Goal: Transaction & Acquisition: Subscribe to service/newsletter

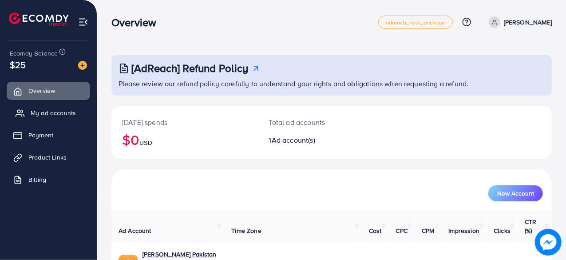
click at [68, 110] on span "My ad accounts" at bounding box center [53, 112] width 45 height 9
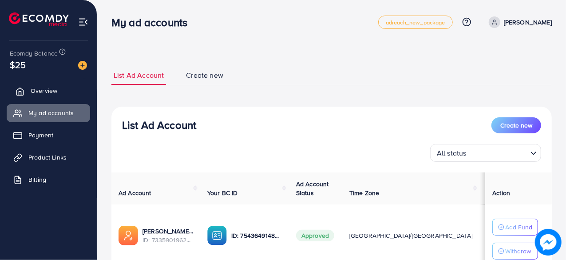
click at [53, 88] on span "Overview" at bounding box center [44, 90] width 27 height 9
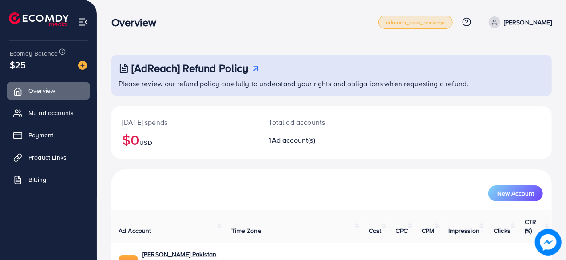
click at [445, 22] on span "adreach_new_package" at bounding box center [415, 23] width 59 height 6
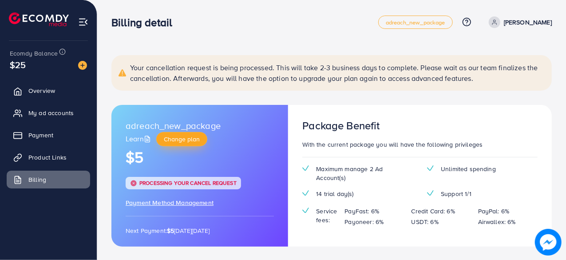
click at [193, 141] on span "Change plan" at bounding box center [182, 138] width 36 height 9
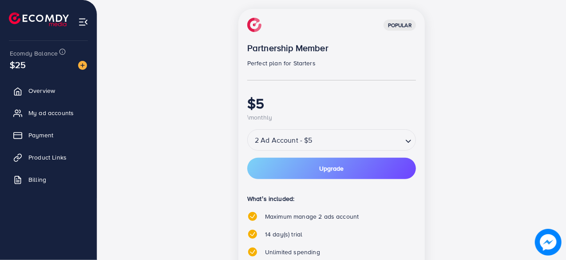
scroll to position [166, 0]
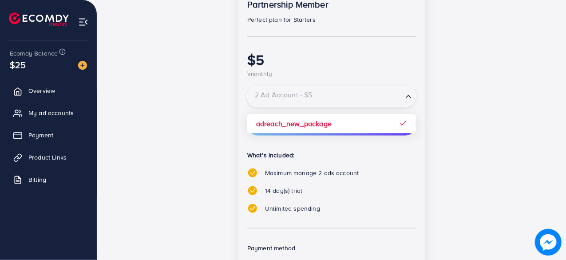
click at [358, 97] on input "Search for option" at bounding box center [324, 97] width 153 height 16
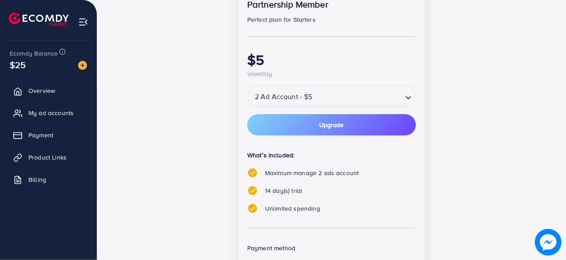
click at [456, 149] on div "popular Partnership Member Perfect plan for Starters $5 \monthly 2 Ad Account -…" at bounding box center [331, 148] width 383 height 367
click at [337, 125] on span "Upgrade" at bounding box center [331, 125] width 24 height 6
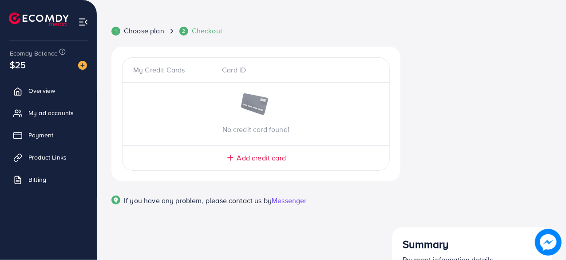
scroll to position [0, 0]
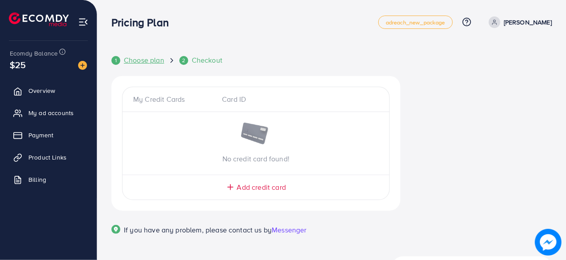
click at [133, 62] on span "Choose plan" at bounding box center [144, 60] width 40 height 10
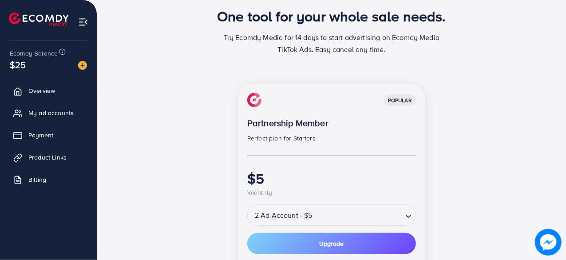
scroll to position [48, 0]
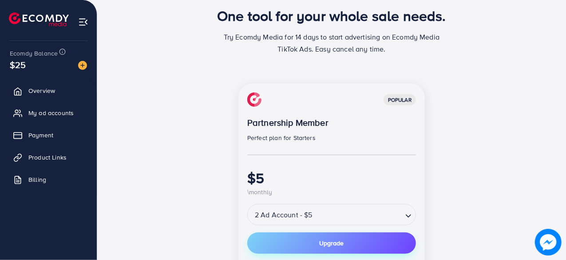
click at [351, 246] on button "Upgrade" at bounding box center [331, 242] width 169 height 21
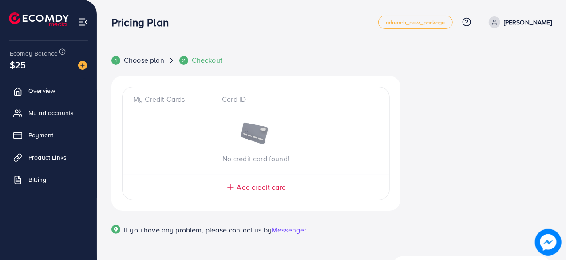
click at [172, 96] on div "My Credit Cards" at bounding box center [174, 99] width 82 height 10
click at [248, 188] on span "Add credit card" at bounding box center [261, 187] width 49 height 10
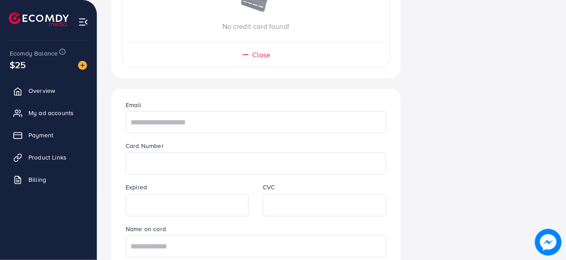
scroll to position [134, 0]
click at [193, 121] on input "text" at bounding box center [256, 120] width 260 height 22
click at [208, 123] on input "text" at bounding box center [256, 122] width 260 height 22
type input "**********"
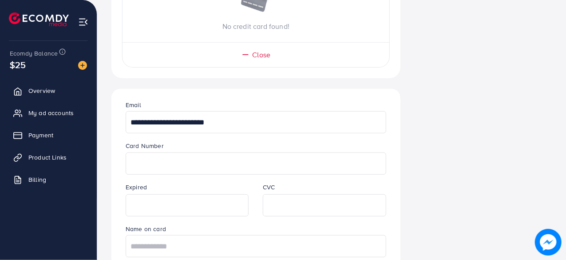
scroll to position [206, 0]
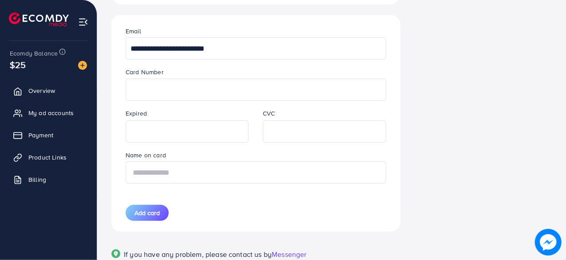
click at [178, 168] on input "text" at bounding box center [256, 172] width 260 height 22
type input "**********"
click at [144, 217] on button "Add card" at bounding box center [147, 213] width 43 height 16
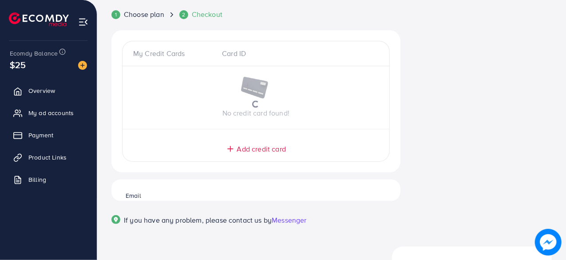
scroll to position [31, 0]
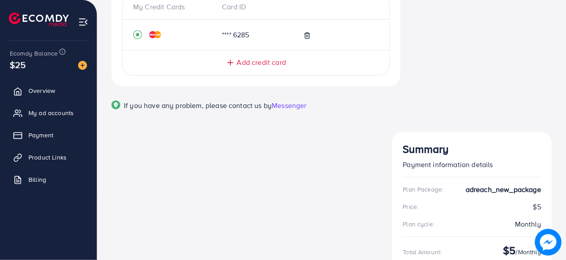
scroll to position [109, 0]
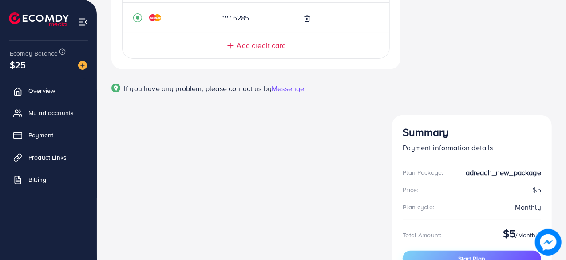
click at [485, 254] on span "Start Plan" at bounding box center [471, 258] width 27 height 9
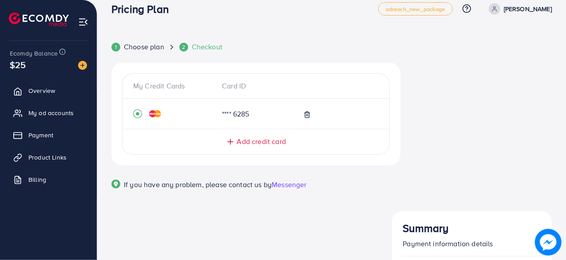
scroll to position [14, 0]
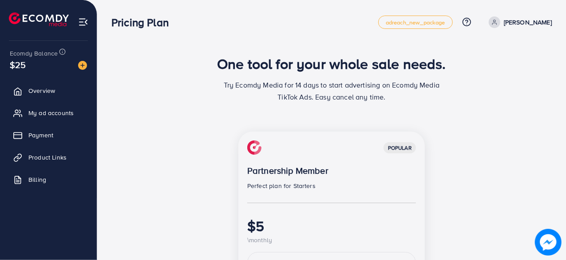
scroll to position [127, 0]
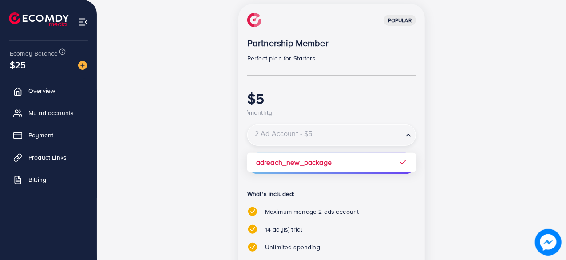
click at [402, 134] on div "2 Ad Account - $5" at bounding box center [325, 135] width 155 height 16
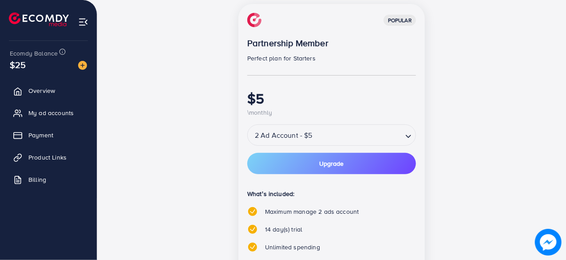
click at [402, 134] on div "2 Ad Account - $5" at bounding box center [325, 135] width 155 height 16
click at [342, 162] on span "Upgrade" at bounding box center [331, 163] width 24 height 6
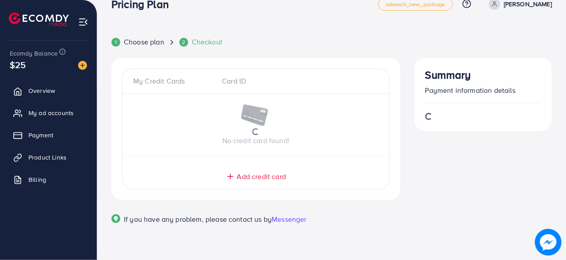
scroll to position [0, 0]
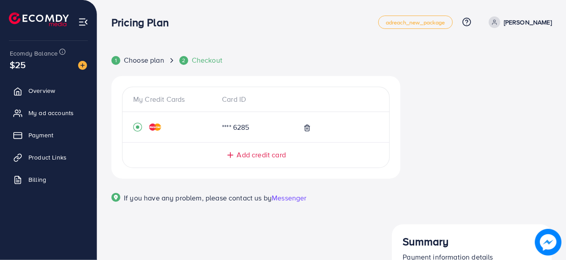
click at [445, 20] on span "adreach_new_package" at bounding box center [415, 23] width 59 height 6
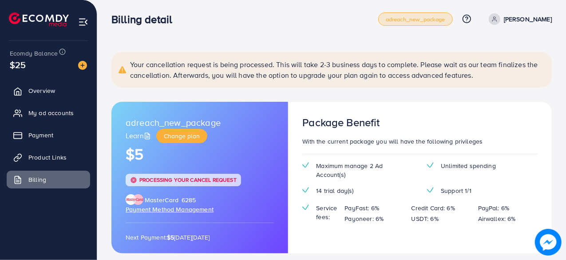
scroll to position [4, 0]
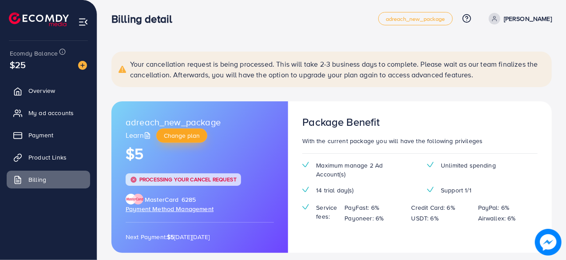
click at [179, 134] on span "Change plan" at bounding box center [182, 135] width 36 height 9
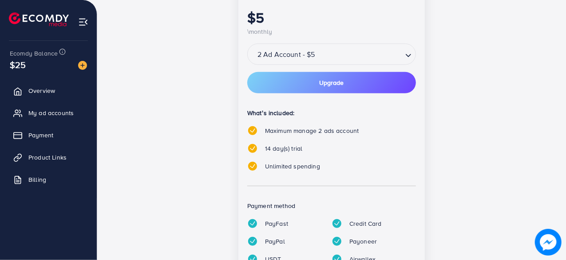
scroll to position [209, 0]
click at [335, 81] on span "Upgrade" at bounding box center [331, 82] width 24 height 6
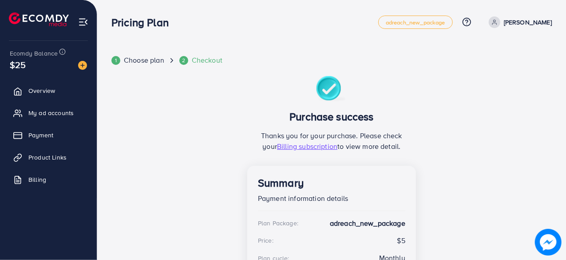
scroll to position [41, 0]
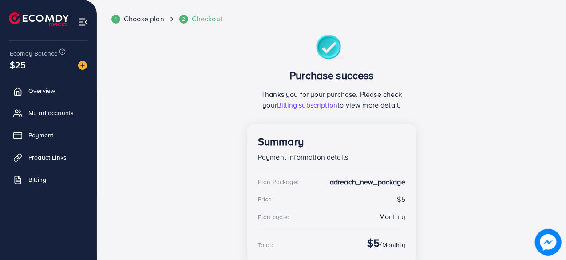
click at [303, 102] on span "Billing subscription" at bounding box center [307, 105] width 60 height 10
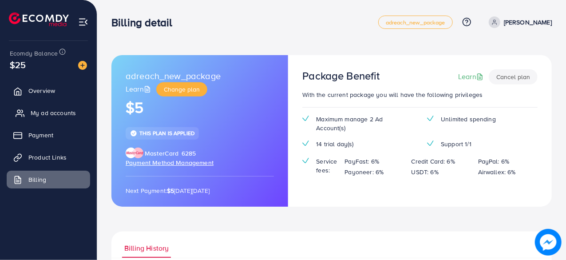
click at [55, 118] on link "My ad accounts" at bounding box center [48, 113] width 83 height 18
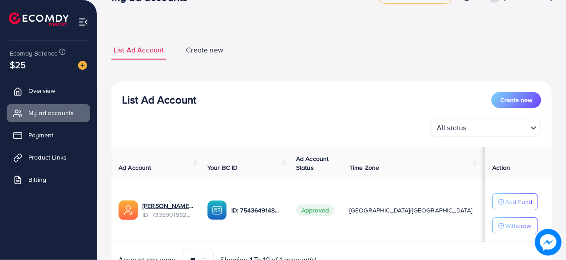
scroll to position [70, 0]
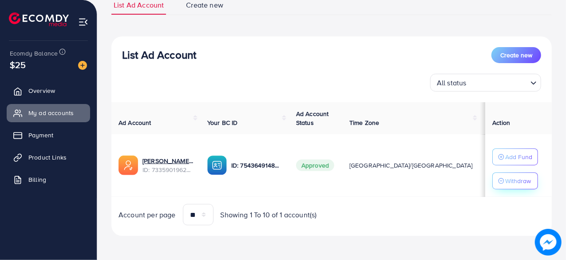
click at [505, 181] on p "Withdraw" at bounding box center [518, 180] width 26 height 11
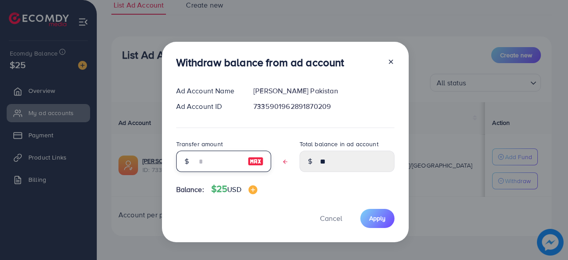
click at [213, 166] on input "text" at bounding box center [219, 160] width 44 height 21
type input "*"
type input "*****"
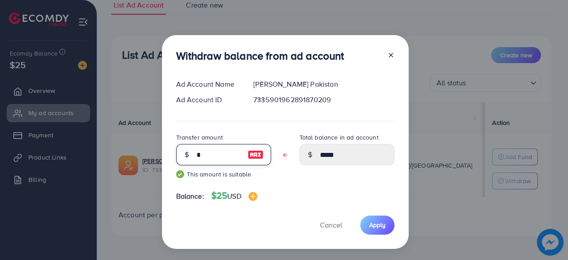
type input "**"
type input "****"
type input "**"
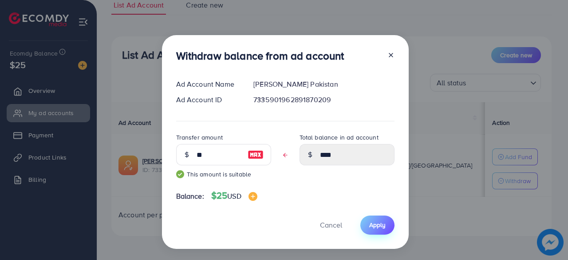
click at [379, 224] on span "Apply" at bounding box center [377, 224] width 16 height 9
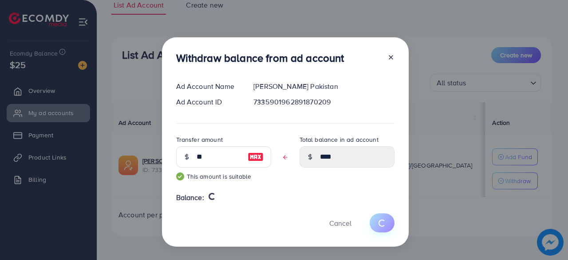
type input "**"
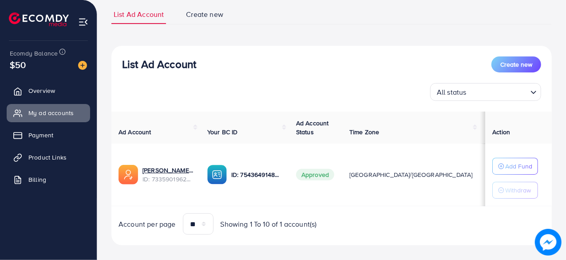
scroll to position [70, 0]
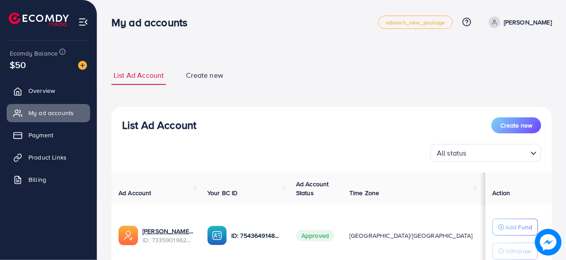
scroll to position [70, 0]
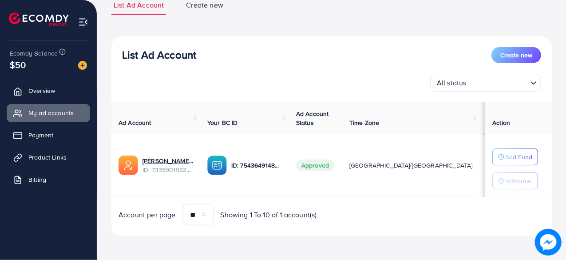
click at [230, 51] on div "List Ad Account Create new" at bounding box center [331, 55] width 419 height 16
click at [406, 58] on div "List Ad Account Create new" at bounding box center [331, 55] width 419 height 16
